Goal: Information Seeking & Learning: Learn about a topic

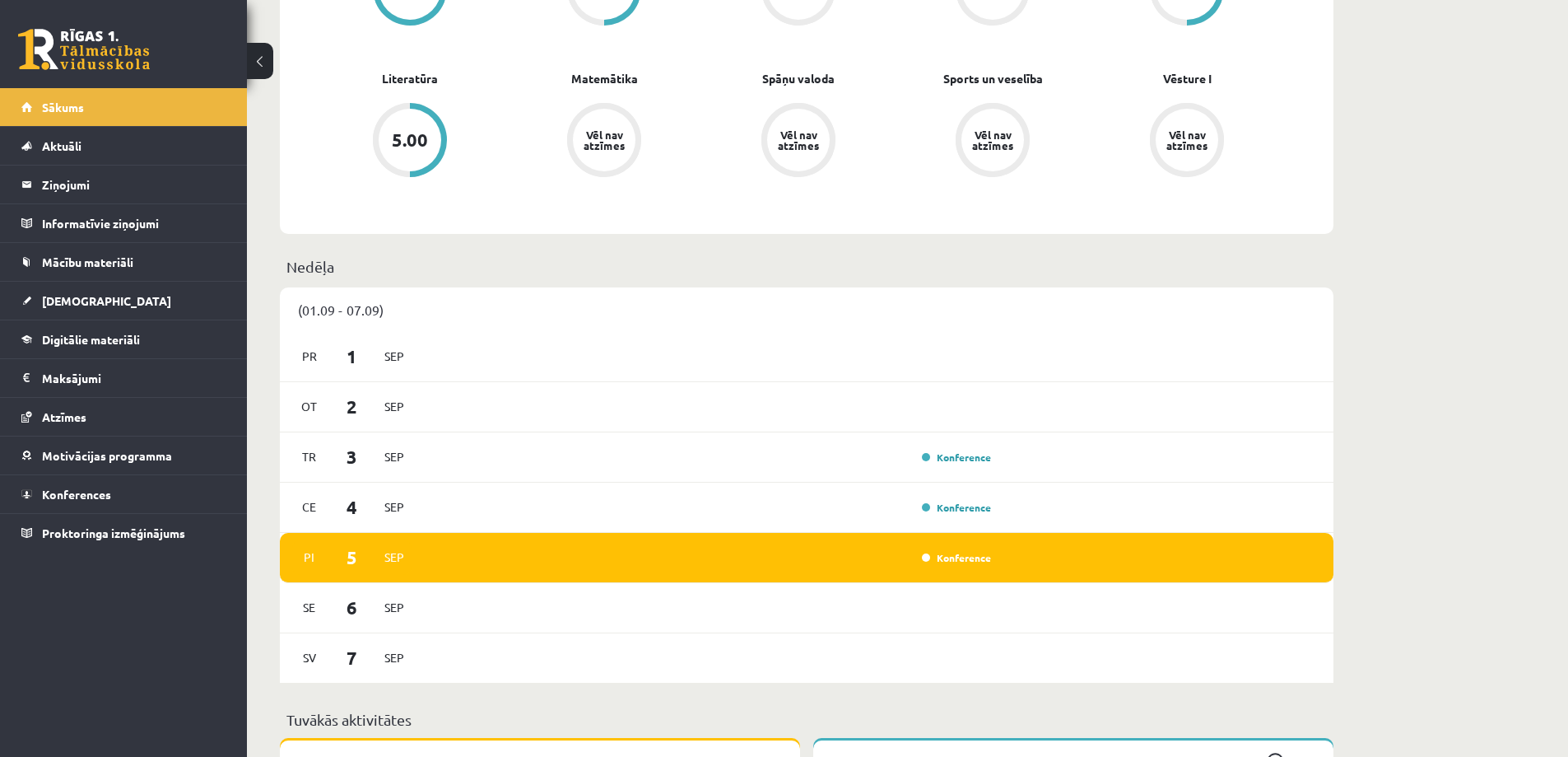
scroll to position [659, 0]
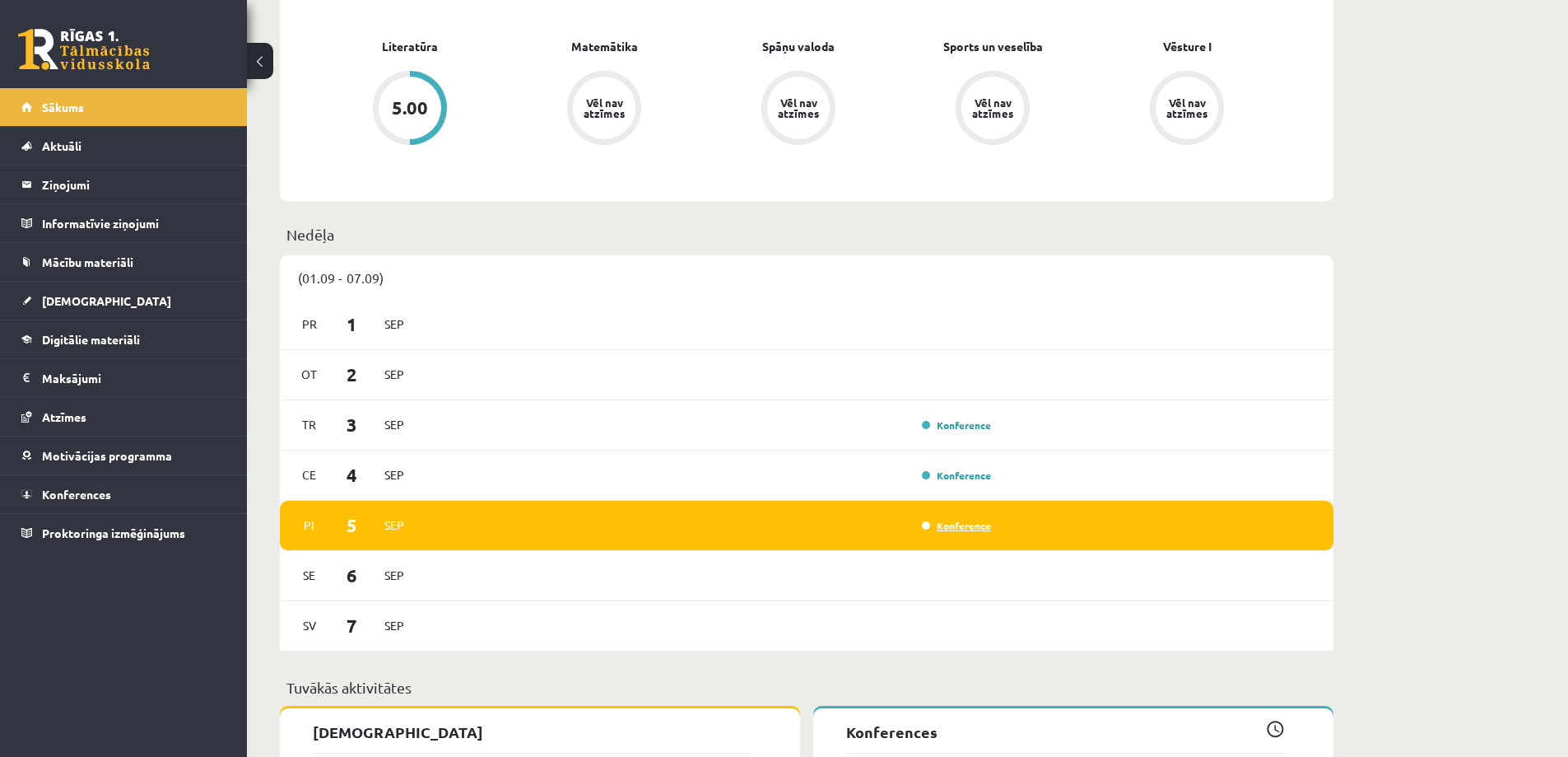
click at [963, 528] on link "Konference" at bounding box center [956, 526] width 69 height 13
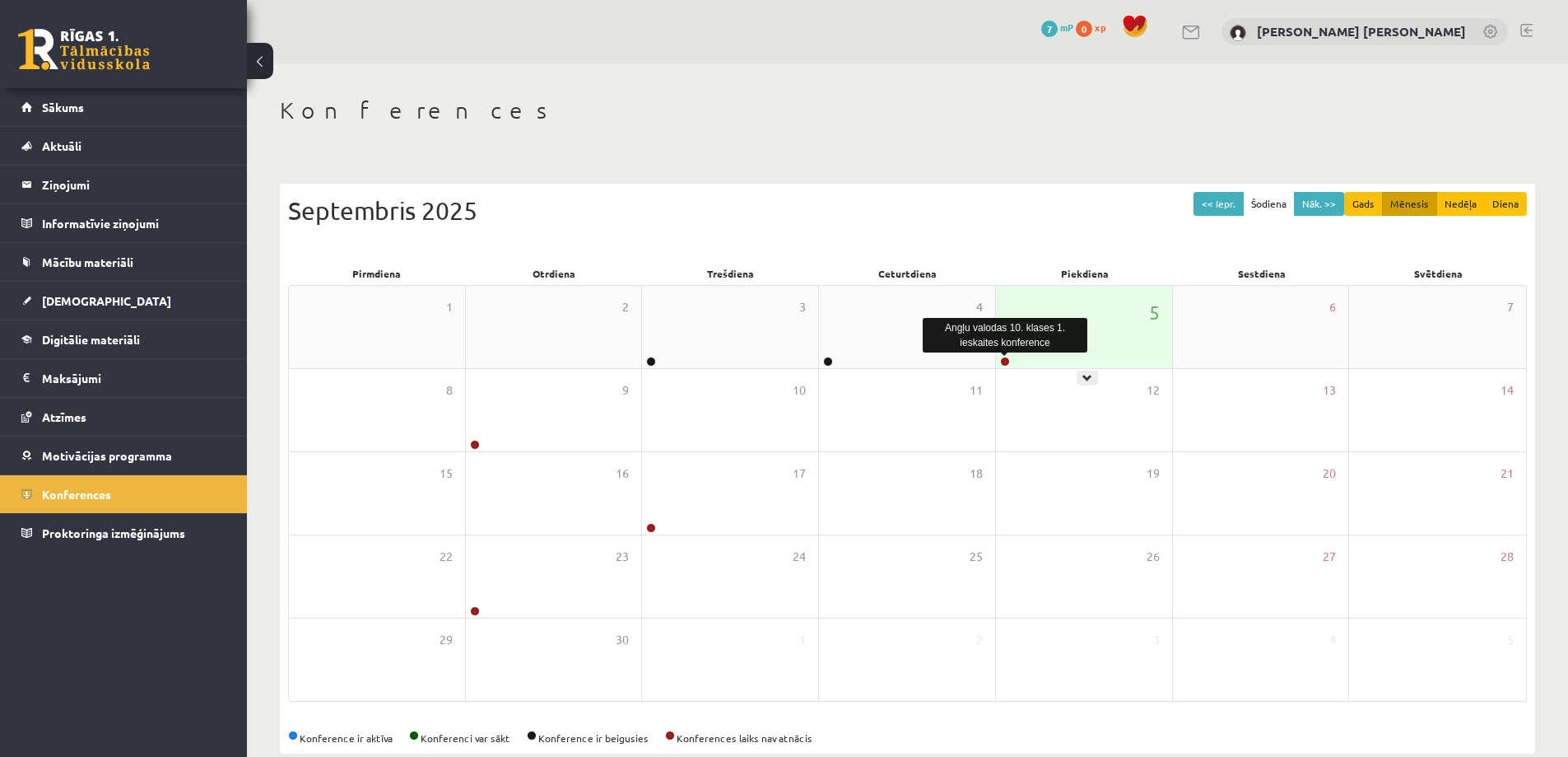
click at [1004, 360] on link at bounding box center [1004, 362] width 10 height 10
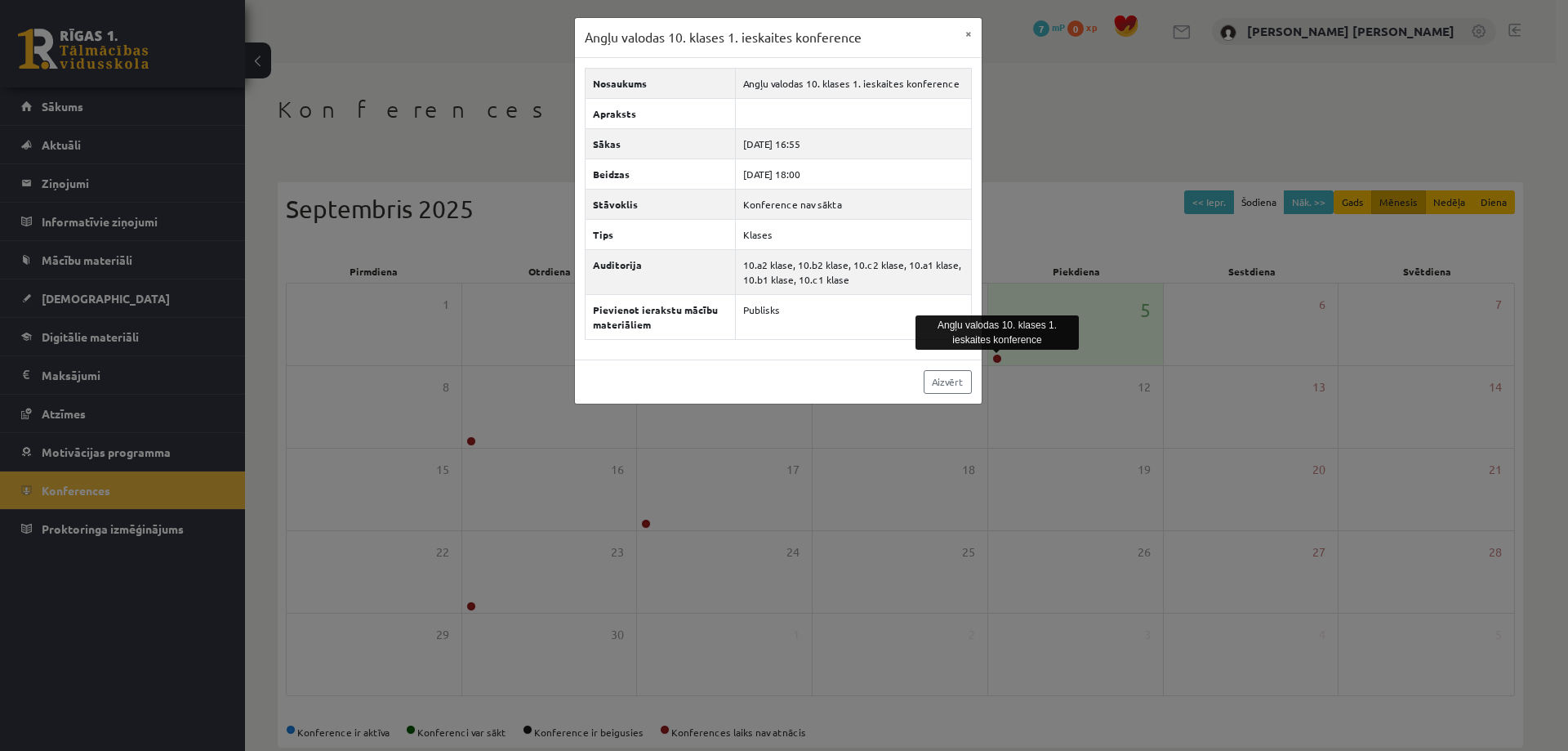
click at [357, 362] on div "Angļu valodas 10. klases 1. ieskaites konference × Nosaukums Angļu valodas 10. …" at bounding box center [784, 376] width 1568 height 751
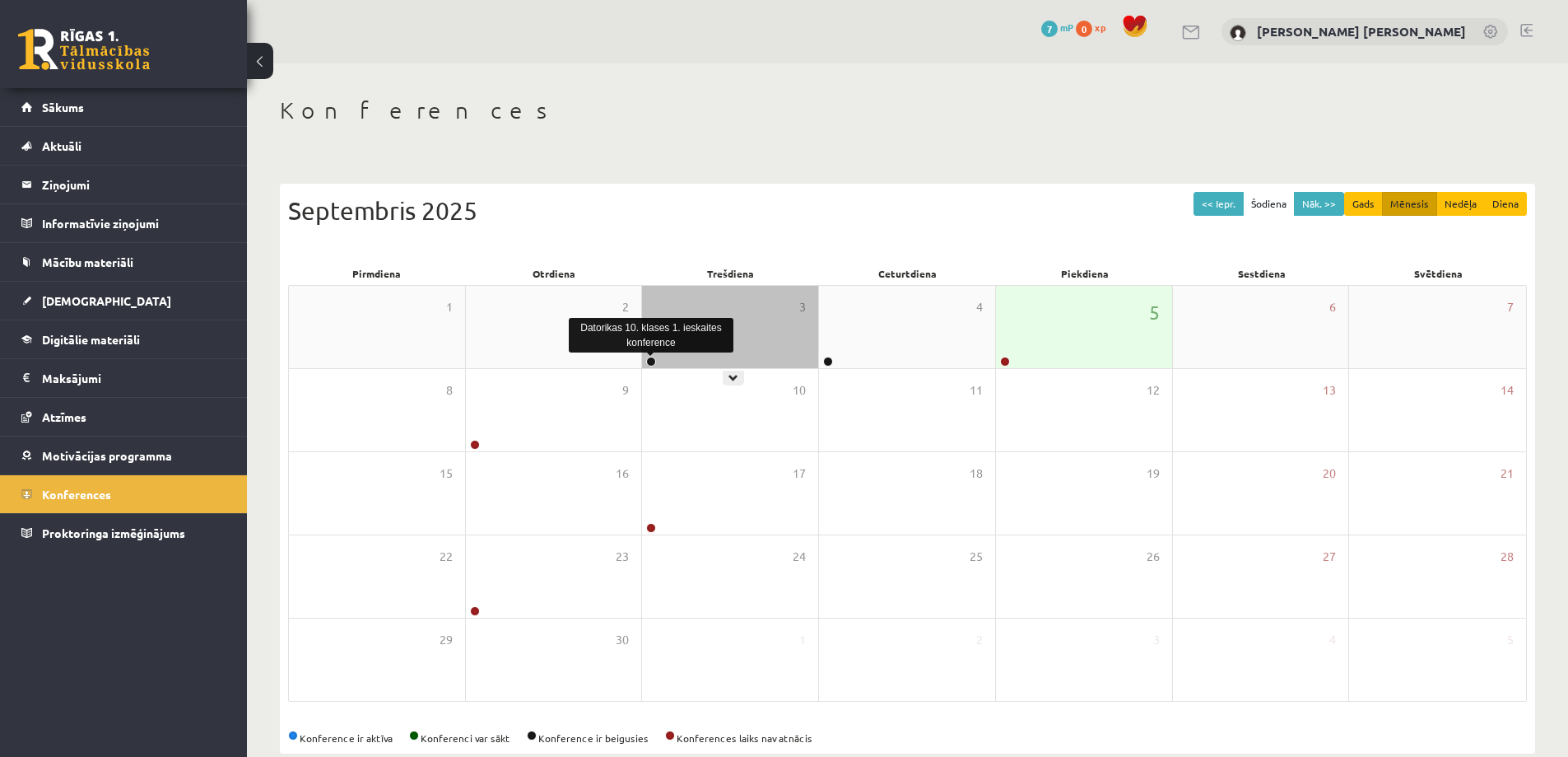
click at [647, 362] on link at bounding box center [650, 362] width 10 height 10
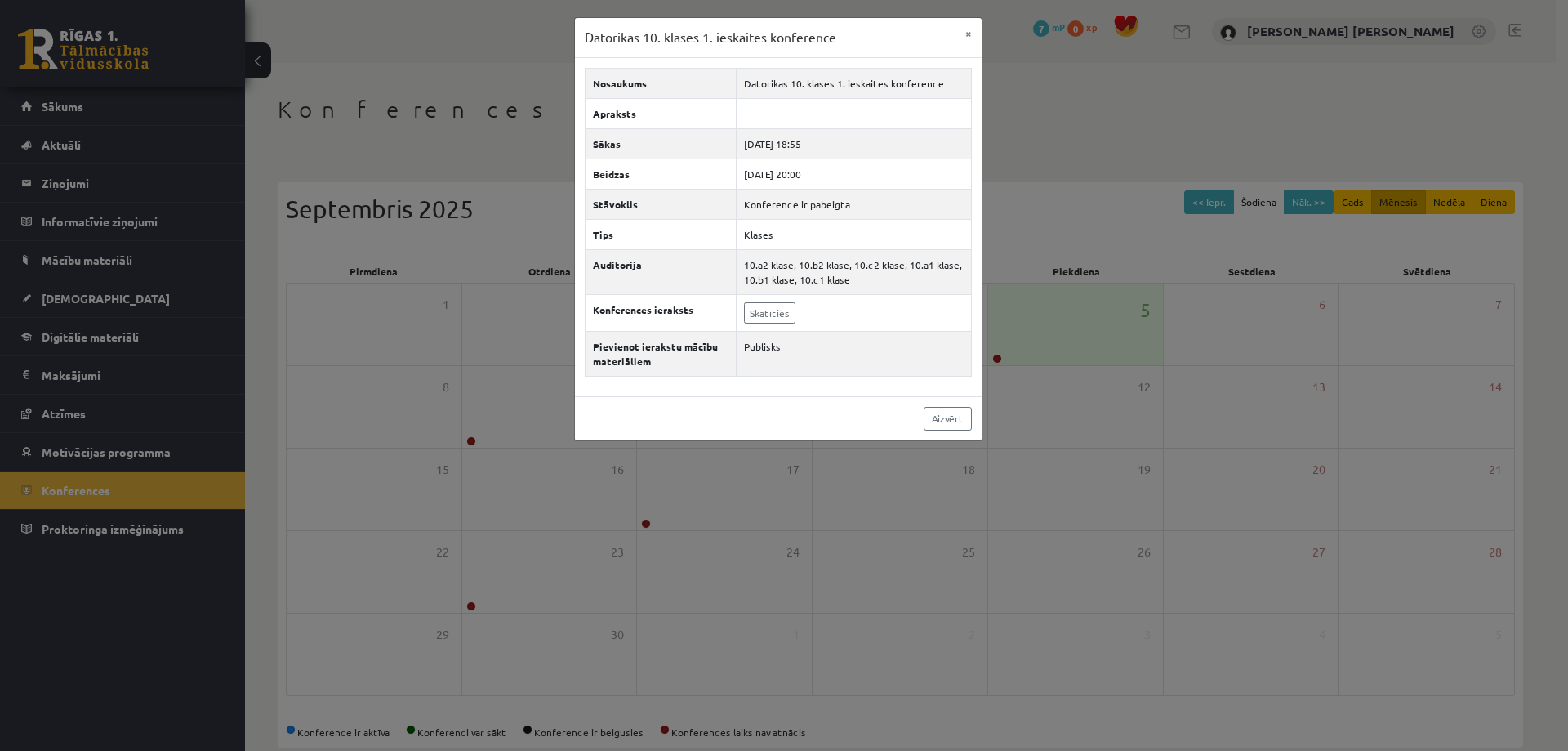
drag, startPoint x: 516, startPoint y: 367, endPoint x: 824, endPoint y: 373, distance: 308.1
click at [519, 365] on div "Datorikas 10. klases 1. ieskaites konference × Nosaukums Datorikas 10. klases 1…" at bounding box center [784, 376] width 1568 height 751
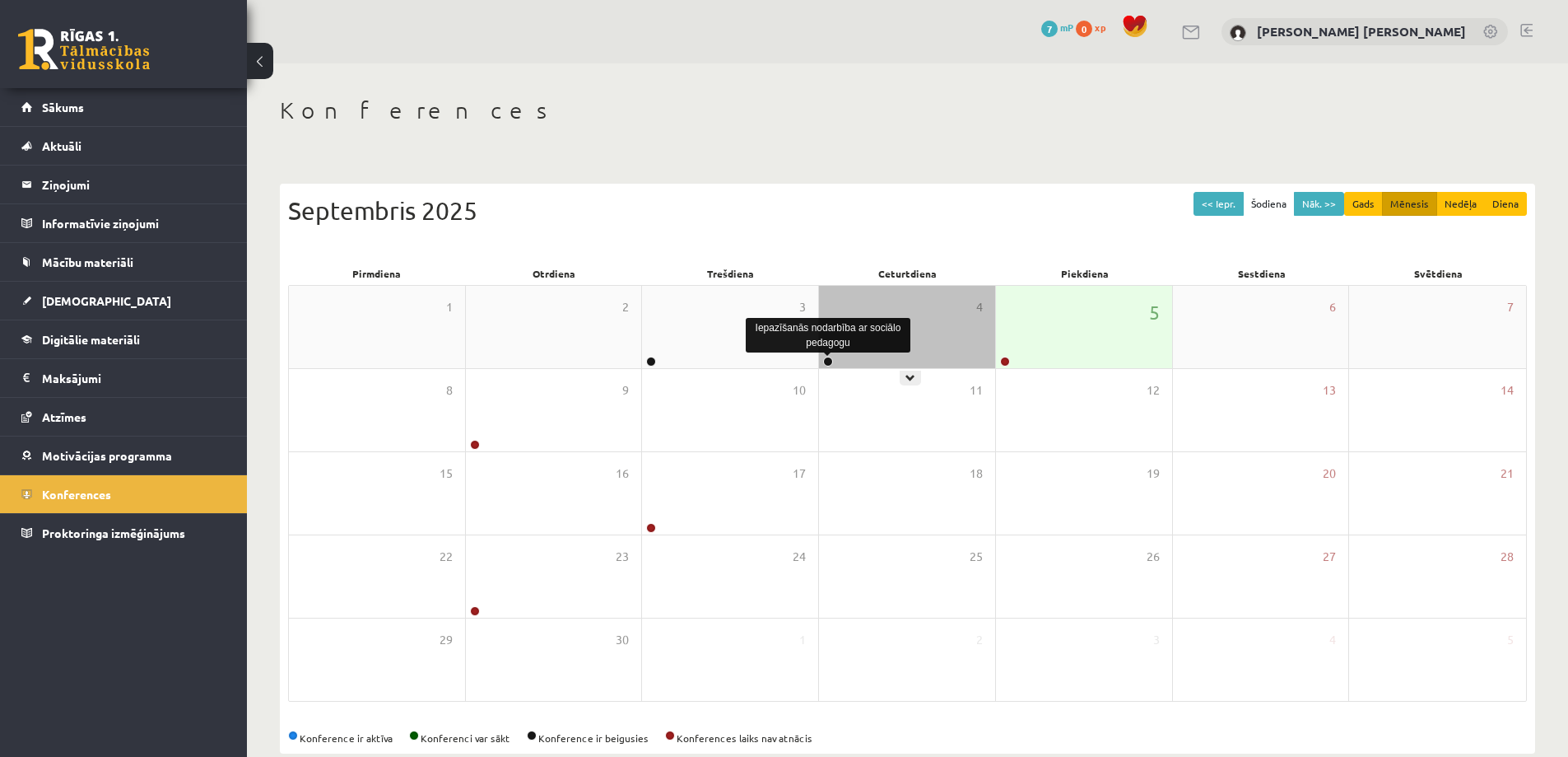
click at [825, 365] on link at bounding box center [827, 362] width 10 height 10
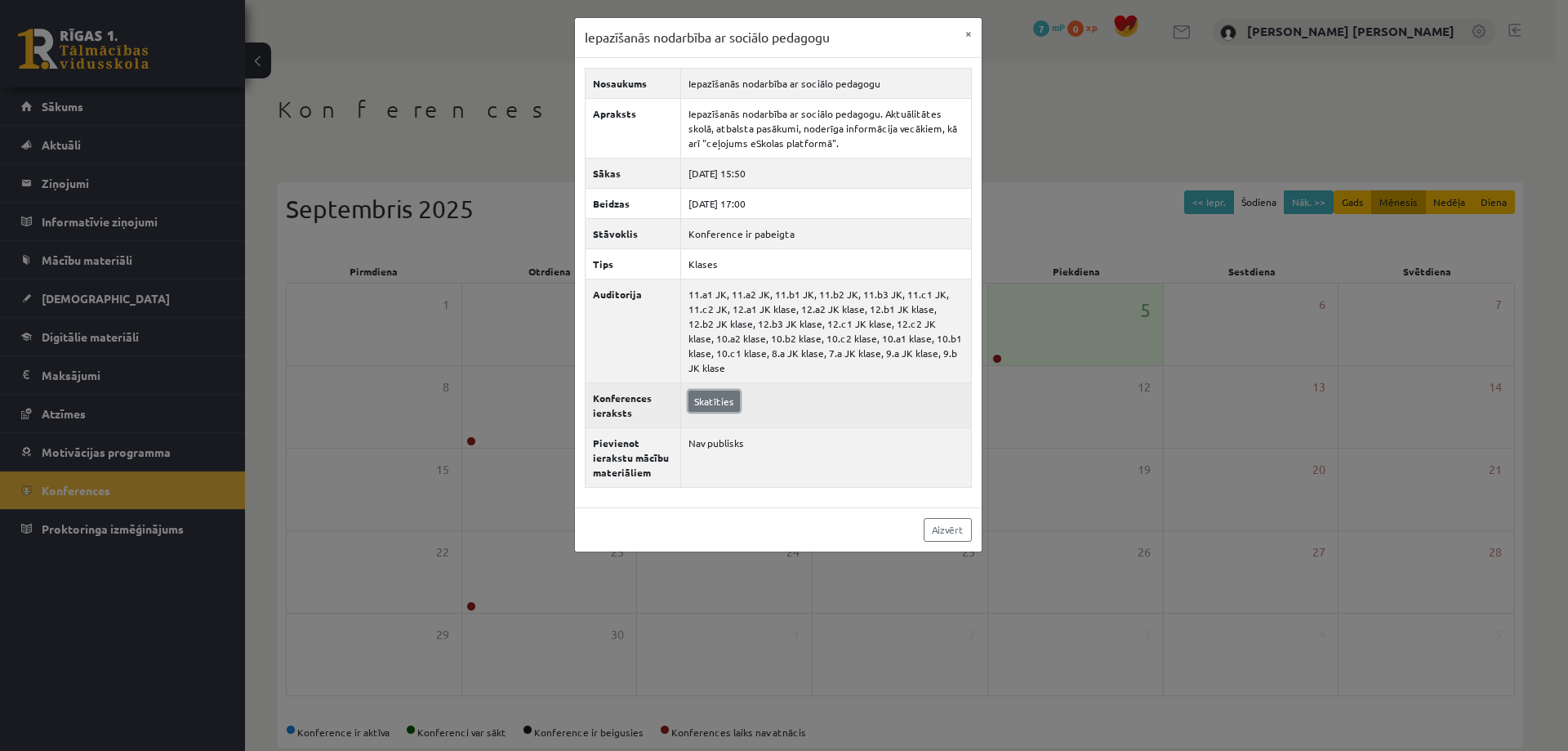
click at [712, 390] on link "Skatīties" at bounding box center [715, 400] width 52 height 21
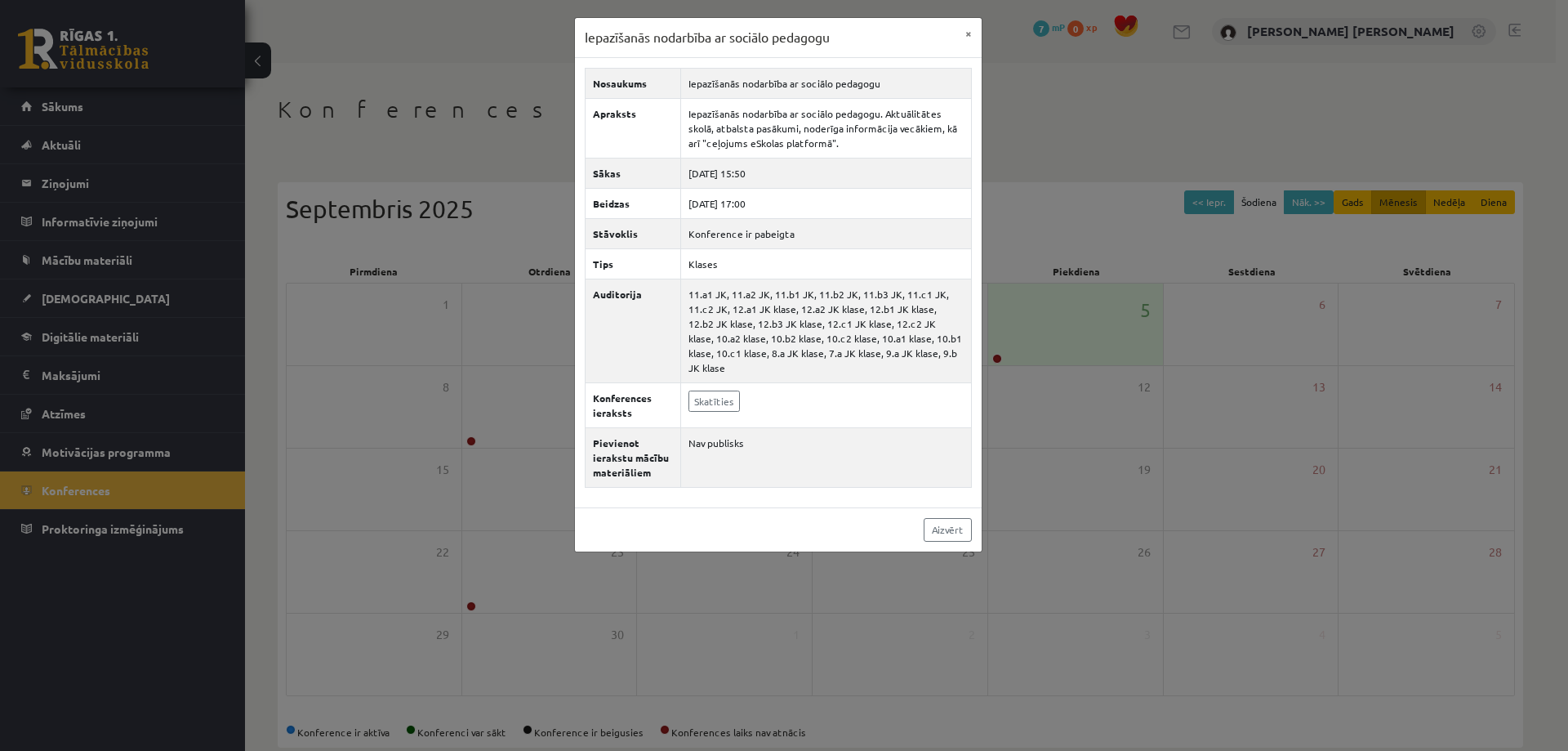
click at [1237, 15] on div "Iepazīšanās nodarbība ar sociālo pedagogu × Nosaukums Iepazīšanās nodarbība ar …" at bounding box center [784, 376] width 1568 height 751
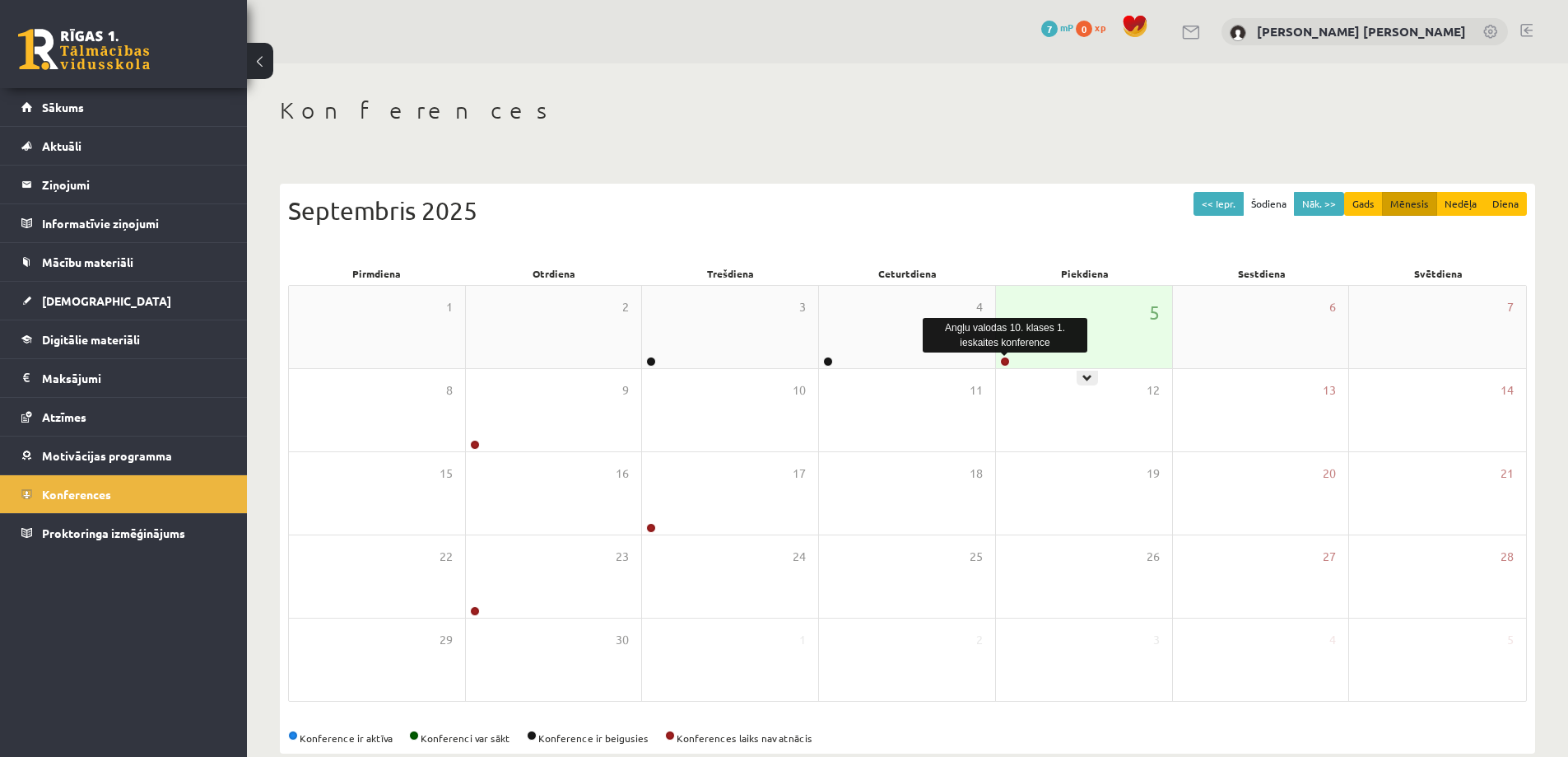
click at [1001, 365] on link at bounding box center [1004, 362] width 10 height 10
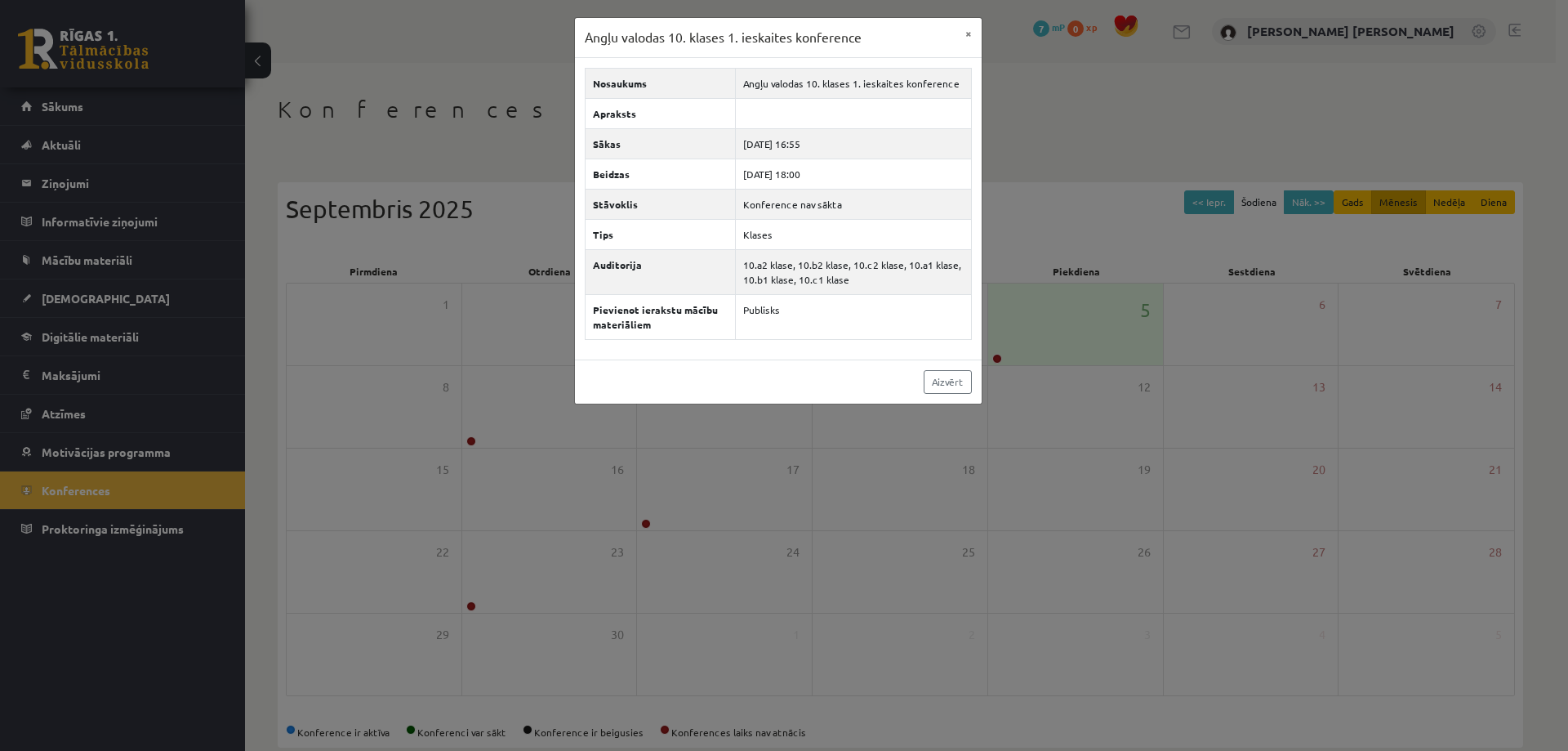
click at [386, 334] on div "Angļu valodas 10. klases 1. ieskaites konference × Nosaukums Angļu valodas 10. …" at bounding box center [784, 376] width 1568 height 751
